Goal: Transaction & Acquisition: Obtain resource

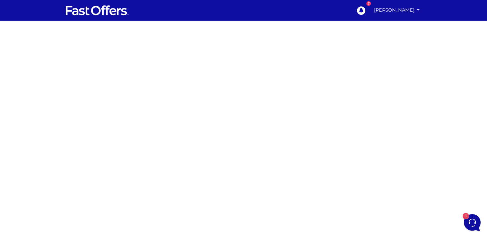
click at [403, 9] on link "[PERSON_NAME]" at bounding box center [396, 10] width 51 height 13
click at [395, 25] on link "My Offers" at bounding box center [396, 25] width 51 height 10
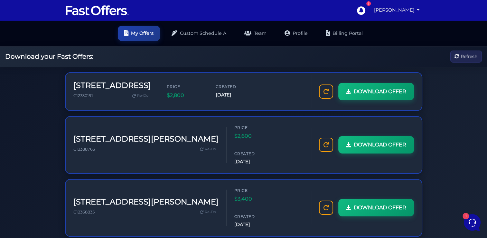
click at [382, 10] on link "[PERSON_NAME]" at bounding box center [396, 10] width 51 height 13
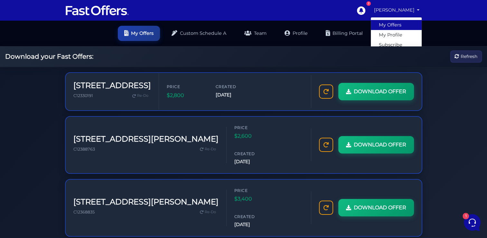
click at [383, 23] on link "My Offers" at bounding box center [396, 25] width 51 height 10
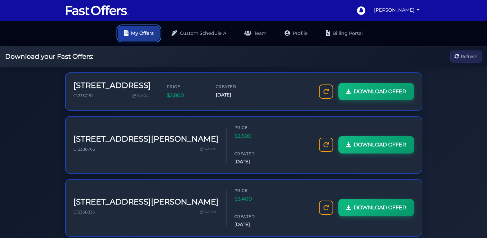
click at [135, 32] on link "My Offers" at bounding box center [139, 33] width 42 height 15
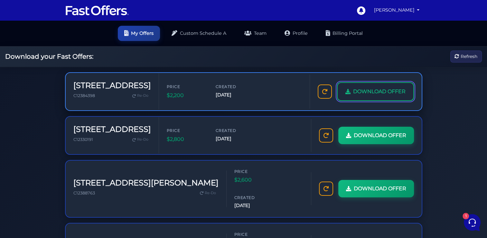
click at [358, 90] on span "DOWNLOAD OFFER" at bounding box center [379, 91] width 52 height 8
